Goal: Task Accomplishment & Management: Manage account settings

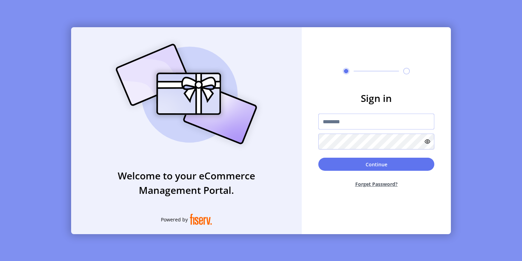
click at [374, 125] on input "text" at bounding box center [376, 122] width 116 height 16
type input "**********"
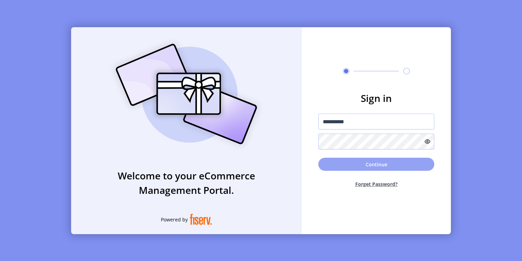
click at [357, 162] on button "Continue" at bounding box center [376, 164] width 116 height 13
